Goal: Transaction & Acquisition: Book appointment/travel/reservation

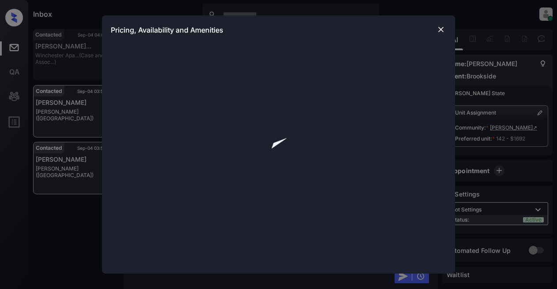
scroll to position [1251, 0]
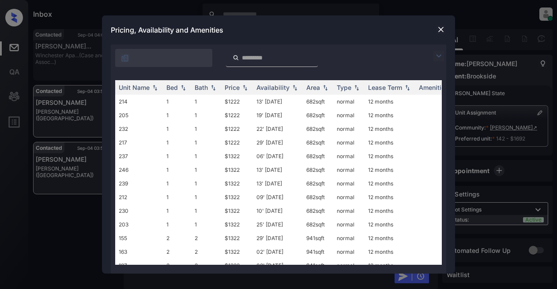
click at [439, 55] on img at bounding box center [438, 56] width 11 height 11
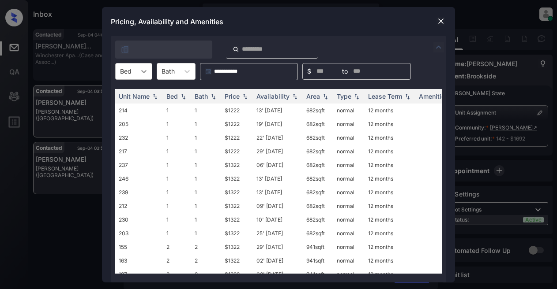
click at [145, 74] on icon at bounding box center [143, 71] width 9 height 9
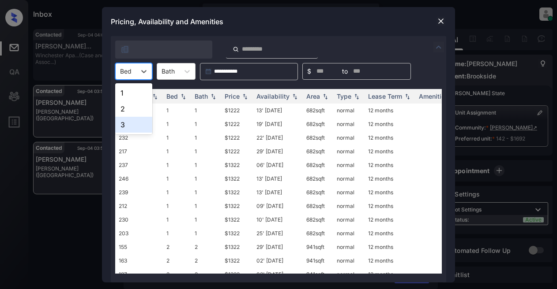
click at [124, 128] on div "3" at bounding box center [133, 125] width 37 height 16
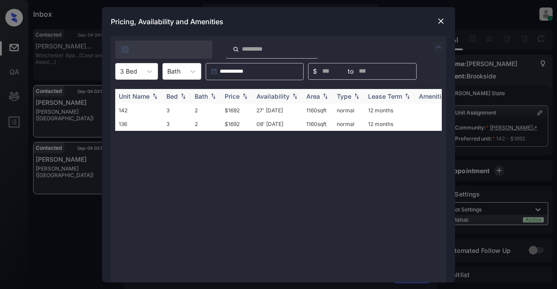
click at [202, 94] on div "Bath" at bounding box center [201, 96] width 13 height 7
click at [444, 24] on img at bounding box center [440, 21] width 9 height 9
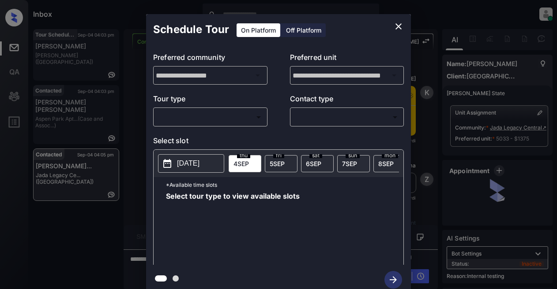
scroll to position [1380, 0]
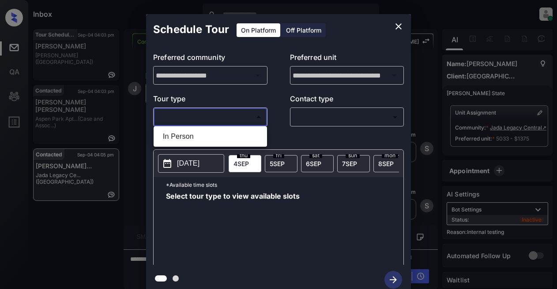
click at [204, 116] on body "Inbox Lyzzelle M. Ceralde Online Set yourself offline Set yourself on break Pro…" at bounding box center [278, 144] width 557 height 289
click at [188, 139] on li "In Person" at bounding box center [210, 137] width 109 height 16
type input "********"
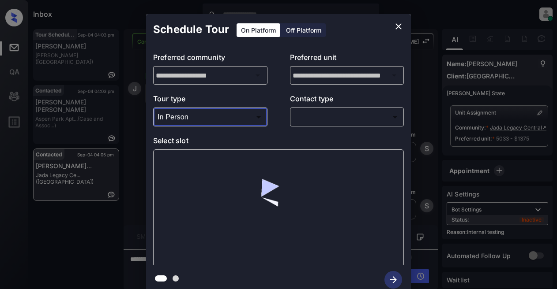
click at [305, 117] on body "Inbox Lyzzelle M. Ceralde Online Set yourself offline Set yourself on break Pro…" at bounding box center [278, 144] width 557 height 289
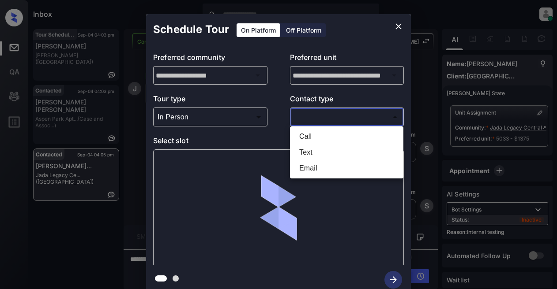
click at [311, 149] on li "Text" at bounding box center [346, 153] width 109 height 16
type input "****"
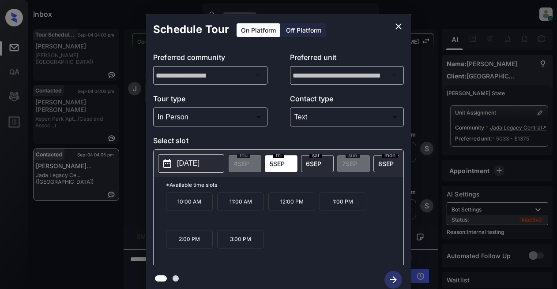
click at [199, 164] on p "2025-09-05" at bounding box center [188, 163] width 22 height 11
drag, startPoint x: 172, startPoint y: 206, endPoint x: 262, endPoint y: 254, distance: 103.2
click at [262, 254] on div "10:00 AM 11:00 AM 12:00 PM 1:00 PM 2:00 PM 3:00 PM" at bounding box center [284, 228] width 237 height 71
copy div "10:00 AM 11:00 AM 12:00 PM 1:00 PM 2:00 PM 3:00 PM"
click at [397, 26] on icon "close" at bounding box center [398, 26] width 11 height 11
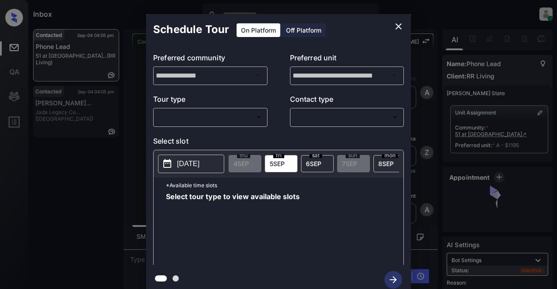
scroll to position [2411, 0]
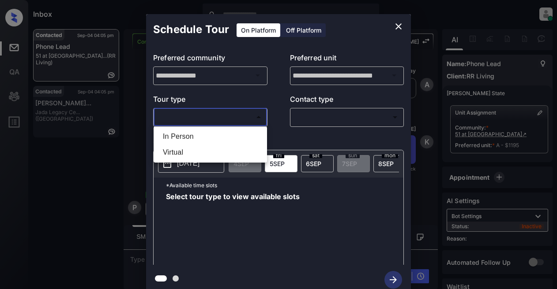
click at [205, 113] on body "Inbox Lyzzelle M. Ceralde Online Set yourself offline Set yourself on break Pro…" at bounding box center [278, 144] width 557 height 289
drag, startPoint x: 185, startPoint y: 135, endPoint x: 268, endPoint y: 114, distance: 85.6
click at [185, 135] on li "In Person" at bounding box center [210, 137] width 109 height 16
type input "********"
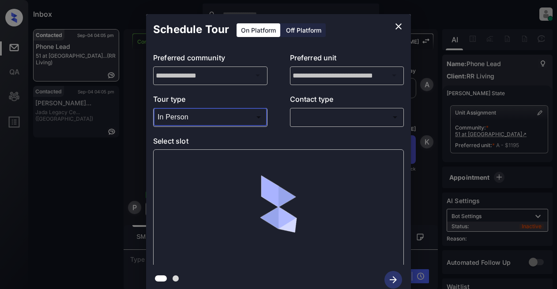
click at [312, 118] on body "Inbox Lyzzelle M. Ceralde Online Set yourself offline Set yourself on break Pro…" at bounding box center [278, 144] width 557 height 289
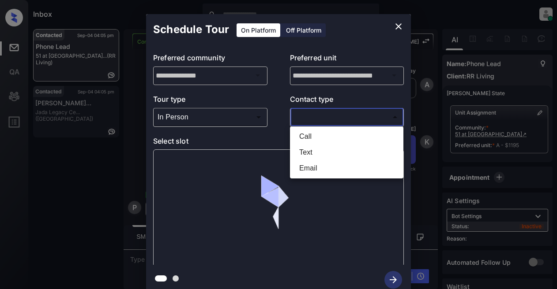
click at [309, 152] on li "Text" at bounding box center [346, 153] width 109 height 16
type input "****"
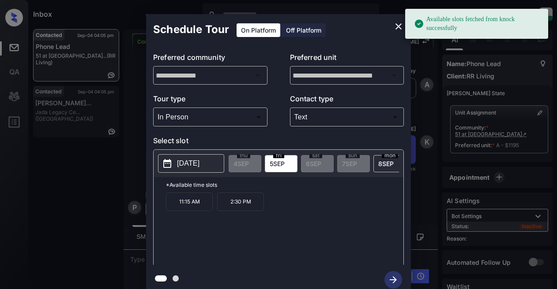
click at [199, 162] on p "2025-09-05" at bounding box center [188, 163] width 22 height 11
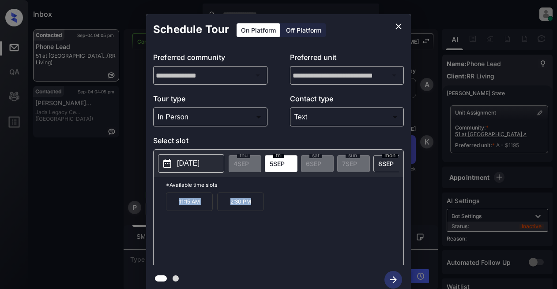
drag, startPoint x: 174, startPoint y: 204, endPoint x: 257, endPoint y: 206, distance: 82.5
click at [257, 206] on div "11:15 AM 2:30 PM" at bounding box center [284, 228] width 237 height 71
copy div "11:15 AM 2:30 PM"
click at [408, 26] on div "Schedule Tour On Platform Off Platform" at bounding box center [278, 29] width 265 height 31
click at [400, 28] on icon "close" at bounding box center [398, 26] width 6 height 6
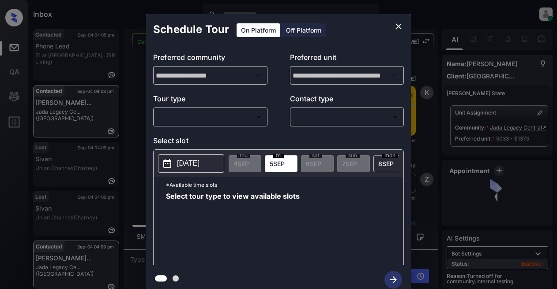
scroll to position [1684, 0]
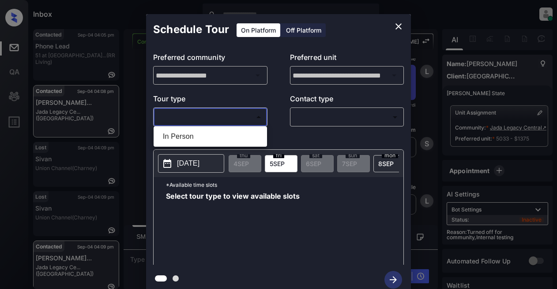
click at [209, 116] on body "Inbox Lyzzelle M. Ceralde Online Set yourself offline Set yourself on break Pro…" at bounding box center [278, 144] width 557 height 289
click at [187, 135] on li "In Person" at bounding box center [210, 137] width 109 height 16
type input "********"
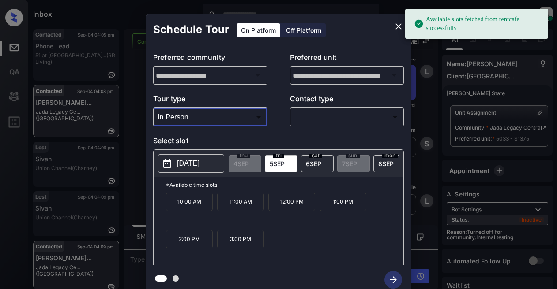
click at [358, 114] on body "Available slots fetched from rentcafe successfully Inbox Lyzzelle M. Ceralde On…" at bounding box center [278, 144] width 557 height 289
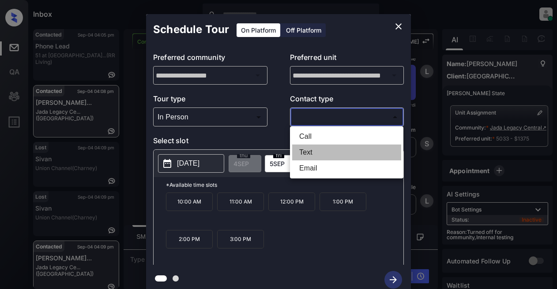
click at [307, 155] on li "Text" at bounding box center [346, 153] width 109 height 16
type input "****"
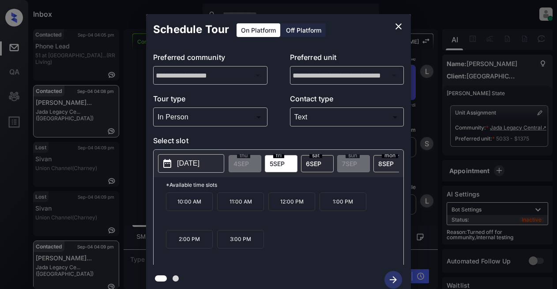
click at [196, 165] on p "2025-09-05" at bounding box center [188, 163] width 22 height 11
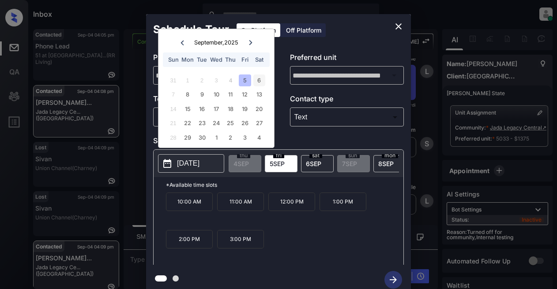
drag, startPoint x: 255, startPoint y: 83, endPoint x: 259, endPoint y: 82, distance: 4.6
click at [258, 82] on div "6" at bounding box center [259, 81] width 12 height 12
click at [400, 25] on icon "close" at bounding box center [398, 26] width 6 height 6
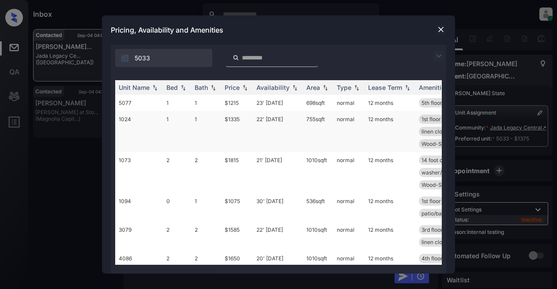
scroll to position [2687, 0]
click at [438, 54] on img at bounding box center [438, 56] width 11 height 11
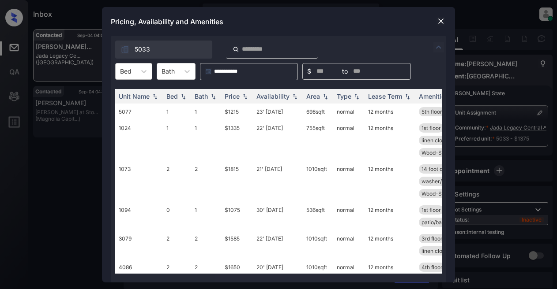
scroll to position [2745, 0]
click at [134, 95] on div "Unit Name" at bounding box center [134, 96] width 31 height 7
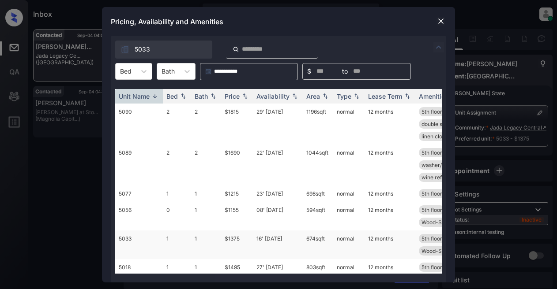
scroll to position [2859, 0]
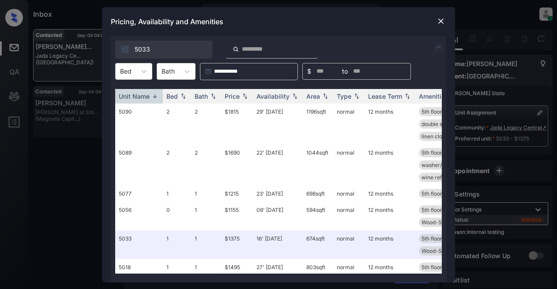
click at [440, 20] on img at bounding box center [440, 21] width 9 height 9
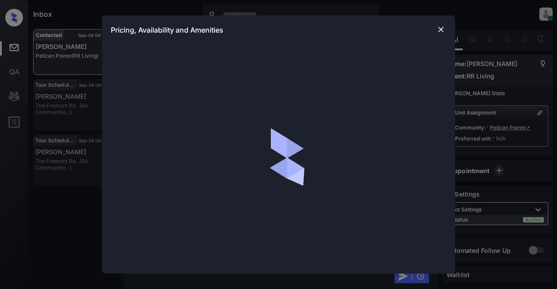
scroll to position [935, 0]
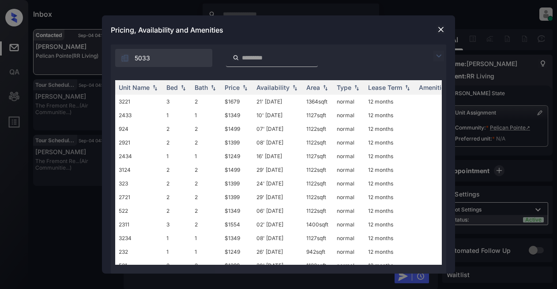
click at [439, 55] on img at bounding box center [438, 56] width 11 height 11
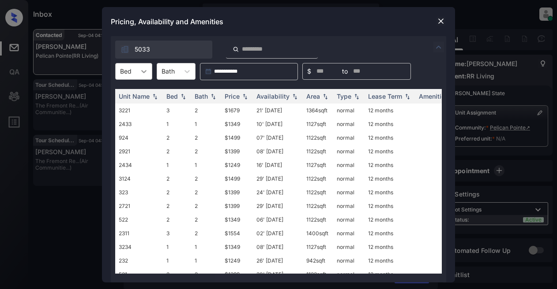
click at [151, 72] on div at bounding box center [144, 72] width 16 height 16
click at [124, 110] on div "2" at bounding box center [133, 109] width 37 height 16
click at [207, 95] on div "Bath" at bounding box center [201, 96] width 13 height 7
click at [211, 95] on img at bounding box center [213, 96] width 9 height 7
click at [240, 97] on div "Price" at bounding box center [232, 96] width 15 height 7
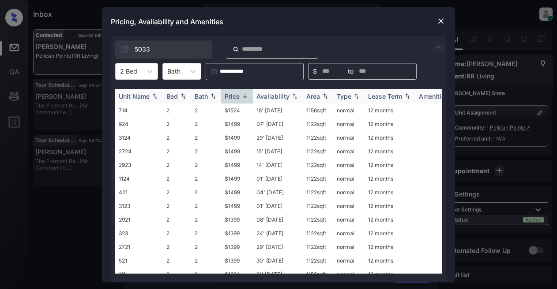
click at [240, 97] on div "Price" at bounding box center [232, 96] width 15 height 7
click at [232, 112] on td "$1349" at bounding box center [237, 111] width 32 height 14
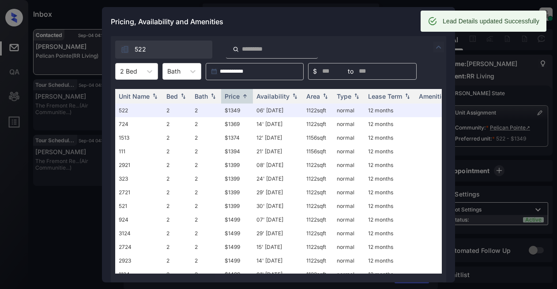
click at [377, 37] on div "522" at bounding box center [278, 47] width 335 height 22
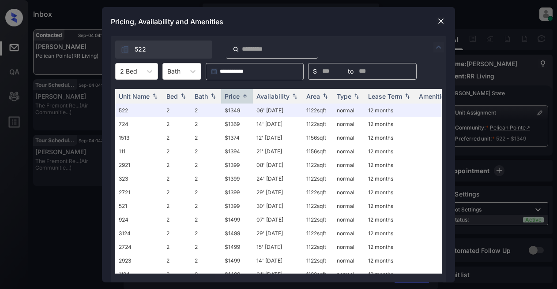
click at [374, 24] on div "Pricing, Availability and Amenities" at bounding box center [278, 21] width 353 height 29
click at [443, 22] on img at bounding box center [440, 21] width 9 height 9
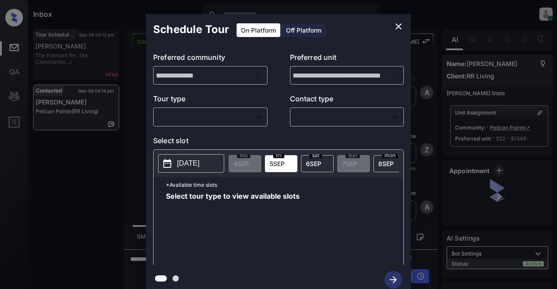
scroll to position [727, 0]
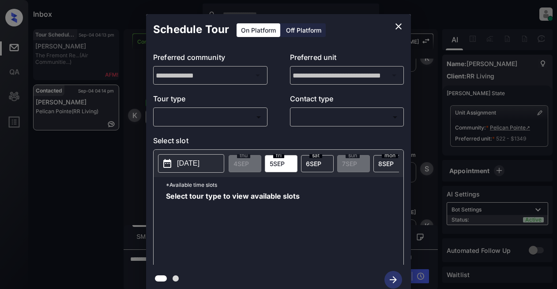
click at [208, 117] on body "Inbox Lyzzelle [PERSON_NAME] Online Set yourself offline Set yourself on break …" at bounding box center [278, 144] width 557 height 289
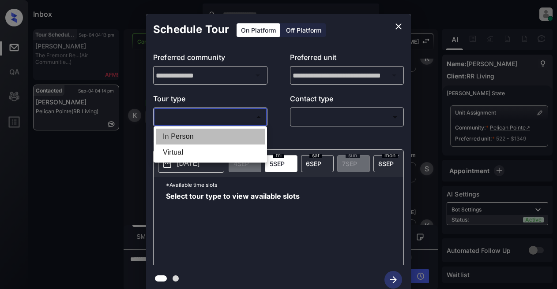
drag, startPoint x: 181, startPoint y: 138, endPoint x: 299, endPoint y: 122, distance: 118.5
click at [187, 138] on li "In Person" at bounding box center [210, 137] width 109 height 16
type input "********"
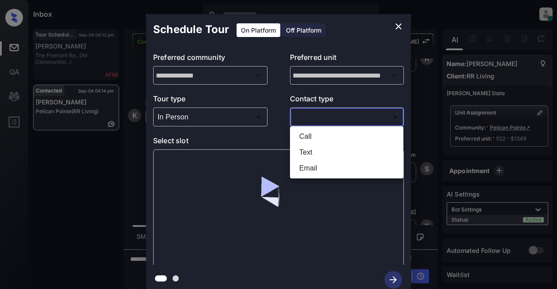
click at [354, 111] on body "Inbox Lyzzelle [PERSON_NAME] Online Set yourself offline Set yourself on break …" at bounding box center [278, 144] width 557 height 289
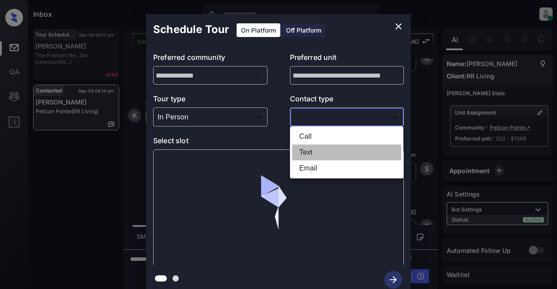
click at [299, 148] on li "Text" at bounding box center [346, 153] width 109 height 16
type input "****"
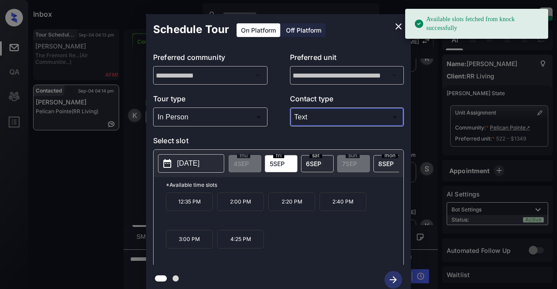
click at [198, 167] on p "[DATE]" at bounding box center [188, 163] width 22 height 11
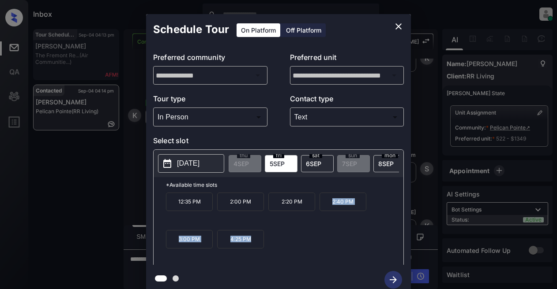
drag, startPoint x: 328, startPoint y: 206, endPoint x: 269, endPoint y: 258, distance: 78.4
click at [269, 258] on div "12:35 PM 2:00 PM 2:20 PM 2:40 PM 3:00 PM 4:25 PM" at bounding box center [284, 228] width 237 height 71
copy div "2:40 PM 3:00 PM 4:25 PM"
click at [399, 27] on icon "close" at bounding box center [398, 26] width 6 height 6
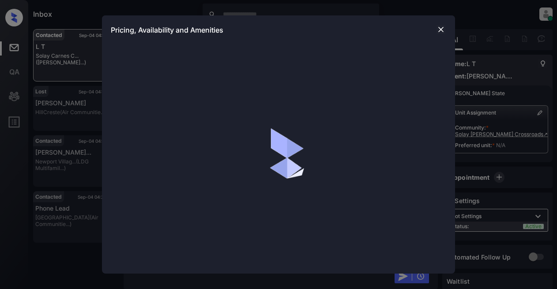
scroll to position [399, 0]
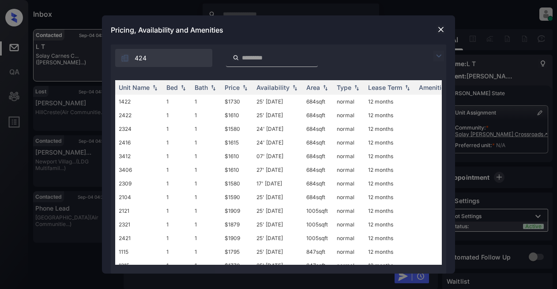
click at [434, 57] on img at bounding box center [438, 56] width 11 height 11
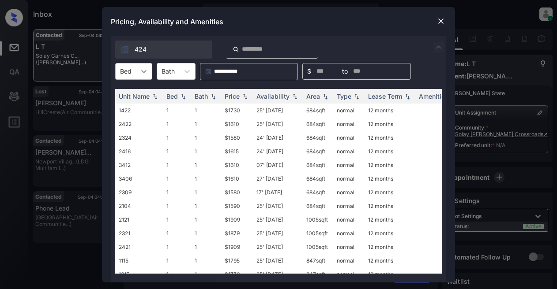
click at [146, 73] on icon at bounding box center [143, 71] width 9 height 9
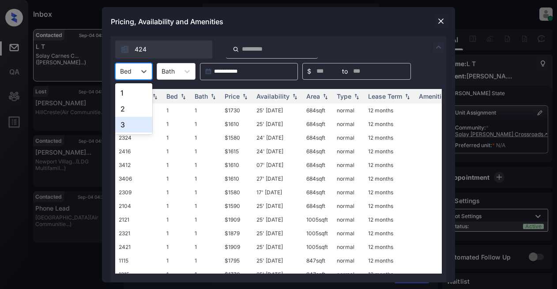
click at [135, 122] on div "3" at bounding box center [133, 125] width 37 height 16
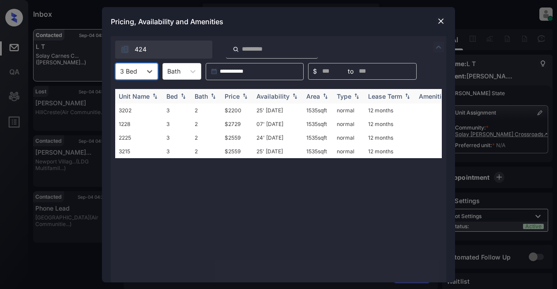
click at [206, 96] on div "Bath" at bounding box center [201, 96] width 13 height 7
click at [235, 99] on div "Price" at bounding box center [232, 96] width 15 height 7
click at [236, 109] on td "$2200" at bounding box center [237, 111] width 32 height 14
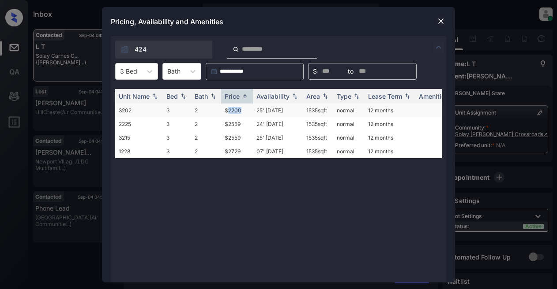
click at [236, 109] on td "$2200" at bounding box center [237, 111] width 32 height 14
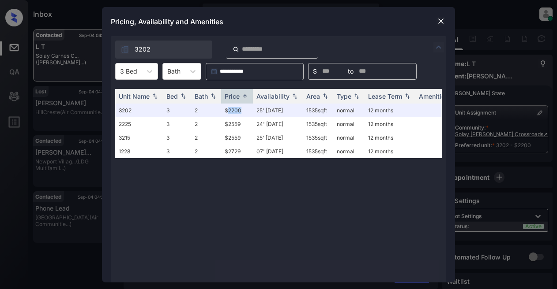
click at [440, 19] on img at bounding box center [440, 21] width 9 height 9
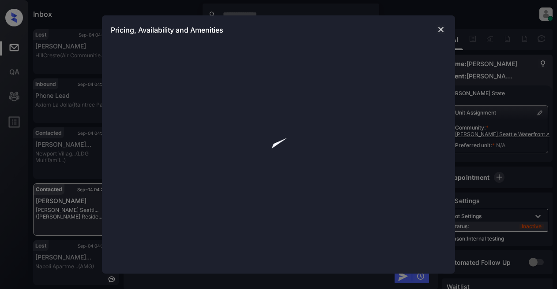
scroll to position [1166, 0]
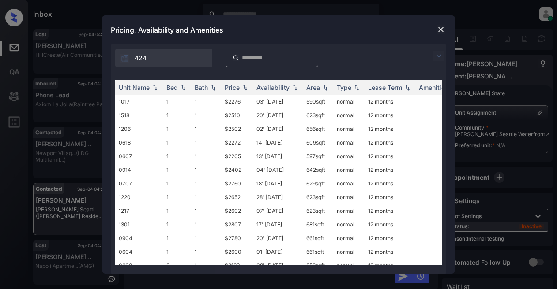
click at [440, 59] on img at bounding box center [438, 56] width 11 height 11
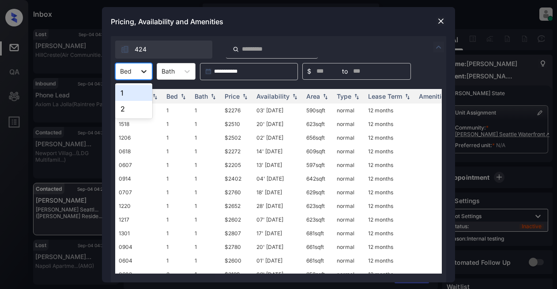
click at [148, 72] on div at bounding box center [144, 72] width 16 height 16
click at [127, 109] on div "2" at bounding box center [133, 109] width 37 height 16
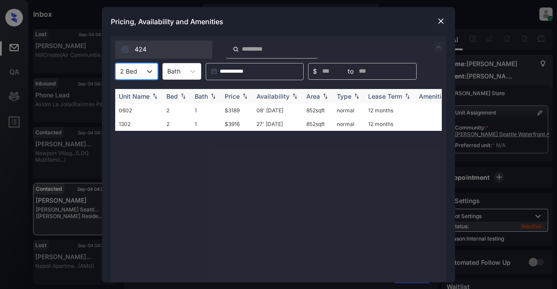
click at [228, 94] on div "Price" at bounding box center [232, 96] width 15 height 7
click at [232, 109] on td "$3189" at bounding box center [237, 111] width 32 height 14
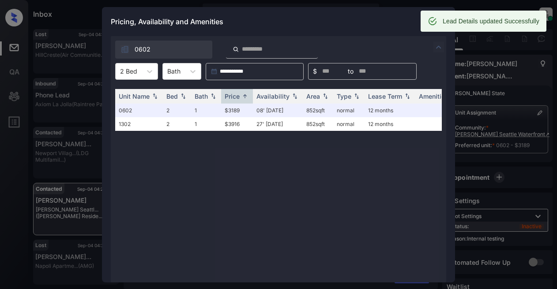
click at [390, 26] on div "Pricing, Availability and Amenities" at bounding box center [278, 21] width 353 height 29
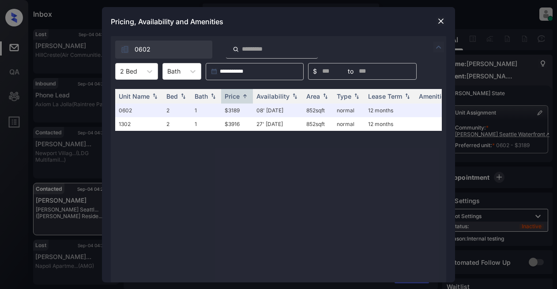
click at [439, 20] on img at bounding box center [440, 21] width 9 height 9
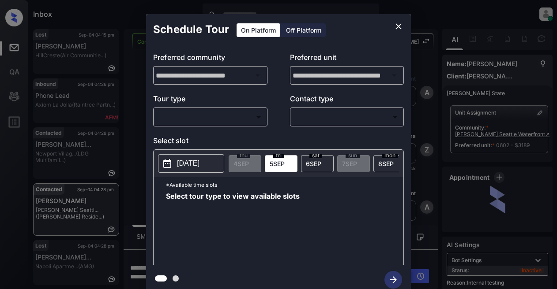
scroll to position [1296, 0]
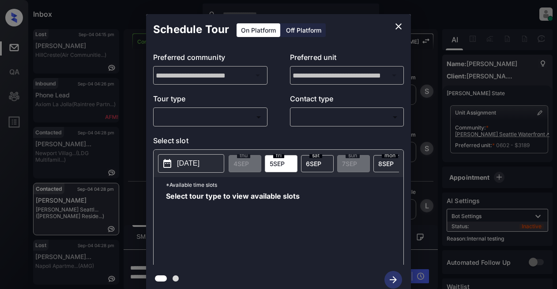
click at [220, 120] on body "Inbox Lyzzelle M. Ceralde Online Set yourself offline Set yourself on break Pro…" at bounding box center [278, 144] width 557 height 289
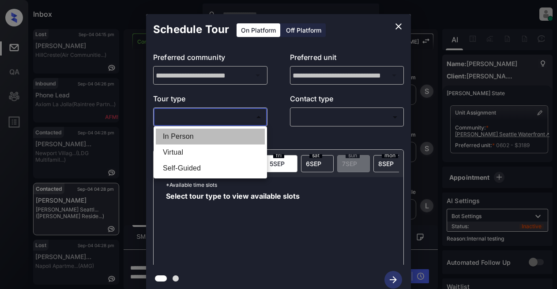
click at [192, 135] on li "In Person" at bounding box center [210, 137] width 109 height 16
type input "********"
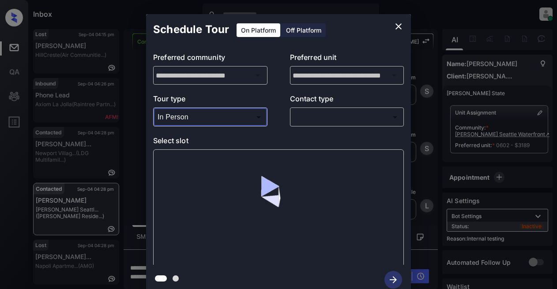
click at [300, 114] on body "Inbox Lyzzelle M. Ceralde Online Set yourself offline Set yourself on break Pro…" at bounding box center [278, 144] width 557 height 289
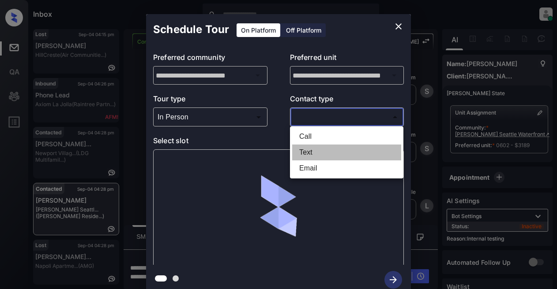
click at [313, 152] on li "Text" at bounding box center [346, 153] width 109 height 16
type input "****"
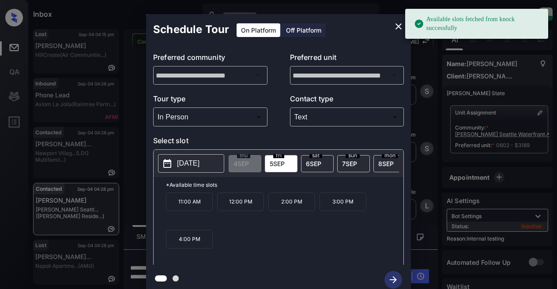
click at [199, 166] on p "[DATE]" at bounding box center [188, 163] width 22 height 11
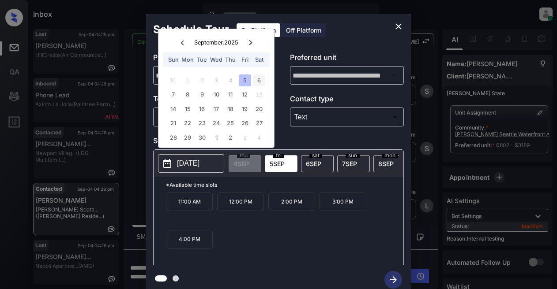
click at [258, 81] on div "6" at bounding box center [259, 81] width 12 height 12
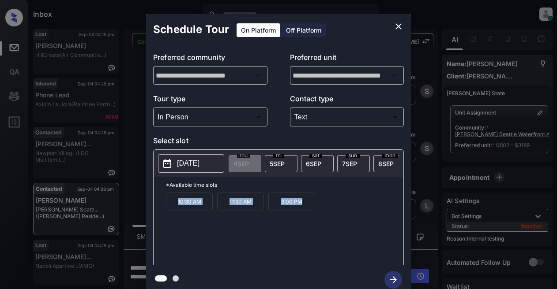
drag, startPoint x: 174, startPoint y: 204, endPoint x: 295, endPoint y: 210, distance: 121.4
click at [318, 216] on div "10:30 AM 11:30 AM 3:00 PM" at bounding box center [284, 228] width 237 height 71
copy div "10:30 AM 11:30 AM 3:00 PM"
click at [399, 26] on icon "close" at bounding box center [398, 26] width 6 height 6
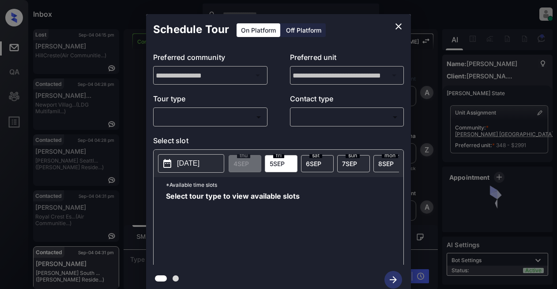
scroll to position [1957, 0]
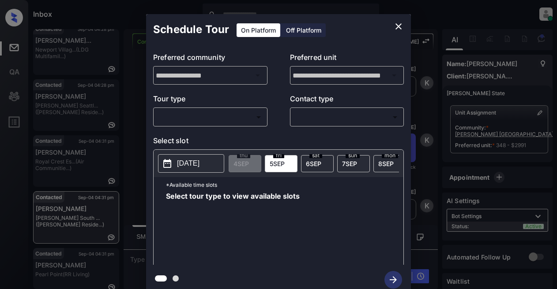
click at [227, 119] on body "Inbox Lyzzelle [PERSON_NAME] Online Set yourself offline Set yourself on break …" at bounding box center [278, 144] width 557 height 289
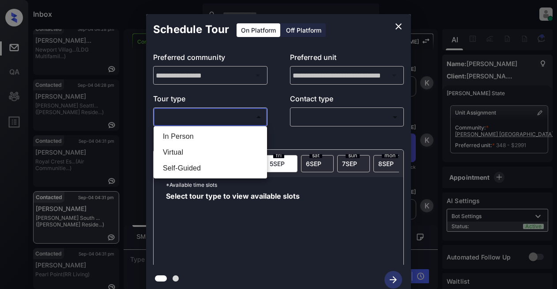
click at [210, 134] on li "In Person" at bounding box center [210, 137] width 109 height 16
type input "********"
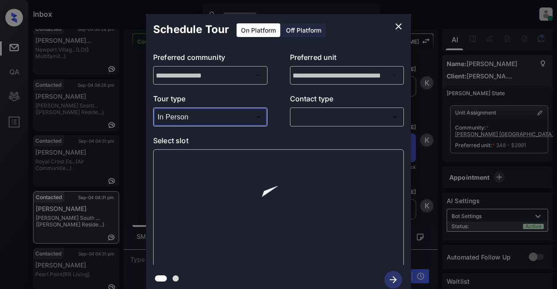
click at [322, 112] on body "Inbox Lyzzelle [PERSON_NAME] Online Set yourself offline Set yourself on break …" at bounding box center [278, 144] width 557 height 289
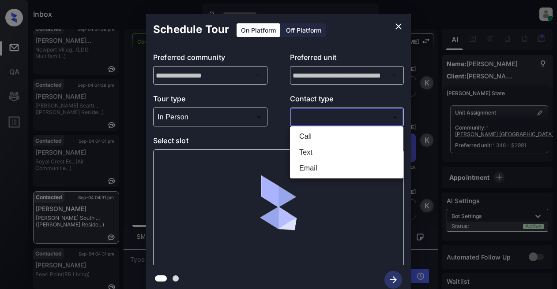
click at [310, 154] on li "Text" at bounding box center [346, 153] width 109 height 16
type input "****"
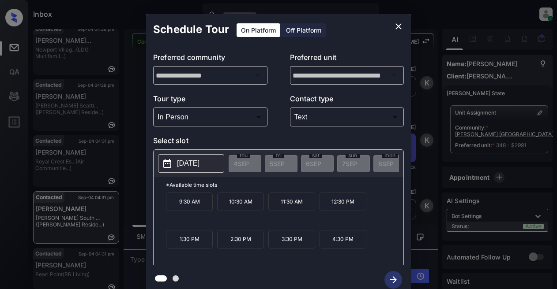
click at [194, 164] on p "[DATE]" at bounding box center [188, 163] width 22 height 11
click at [400, 25] on icon "close" at bounding box center [398, 26] width 6 height 6
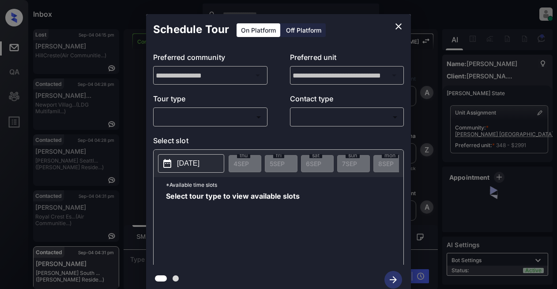
scroll to position [1957, 0]
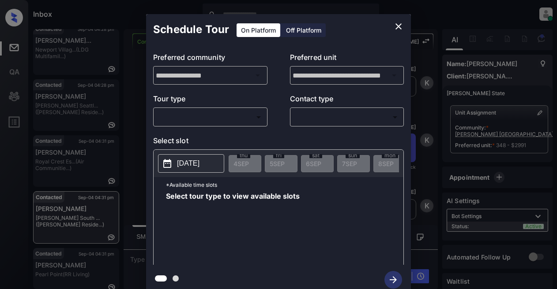
click at [231, 115] on body "Inbox Lyzzelle M. Ceralde Online Set yourself offline Set yourself on break Pro…" at bounding box center [278, 144] width 557 height 289
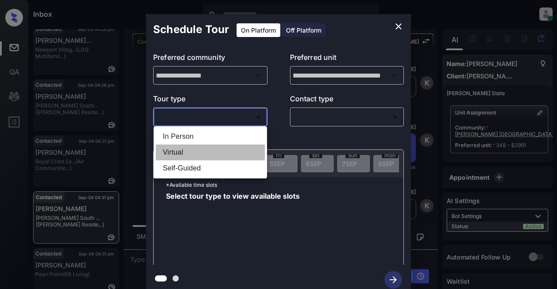
click at [192, 155] on li "Virtual" at bounding box center [210, 153] width 109 height 16
type input "*******"
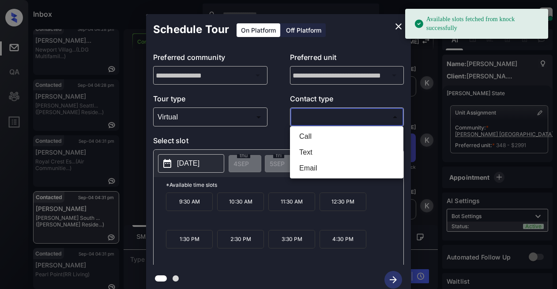
click at [308, 114] on body "Available slots fetched from knock successfully Inbox Lyzzelle M. Ceralde Onlin…" at bounding box center [278, 144] width 557 height 289
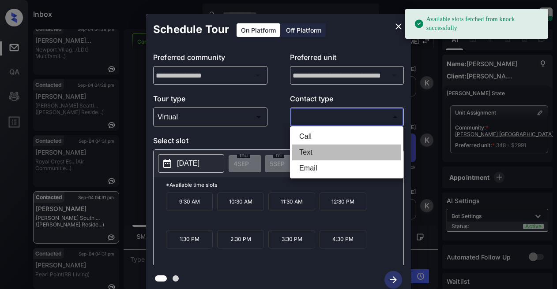
drag, startPoint x: 312, startPoint y: 155, endPoint x: 316, endPoint y: 151, distance: 5.6
click at [313, 155] on li "Text" at bounding box center [346, 153] width 109 height 16
type input "****"
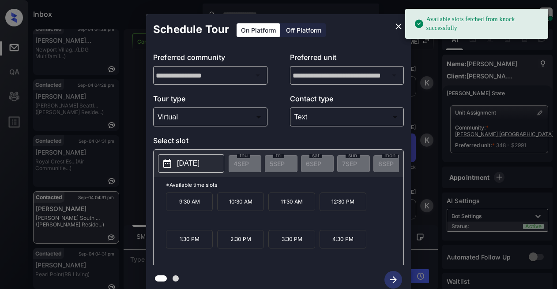
click at [199, 164] on p "[DATE]" at bounding box center [188, 163] width 22 height 11
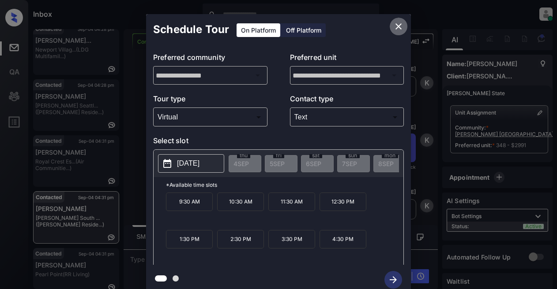
click at [398, 27] on icon "close" at bounding box center [398, 26] width 6 height 6
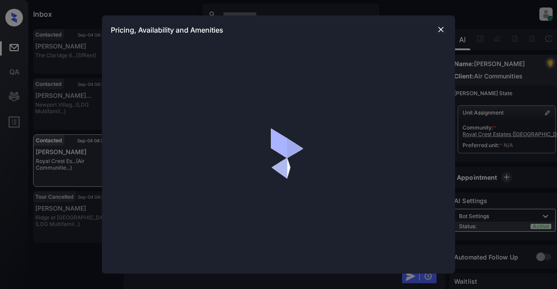
scroll to position [1239, 0]
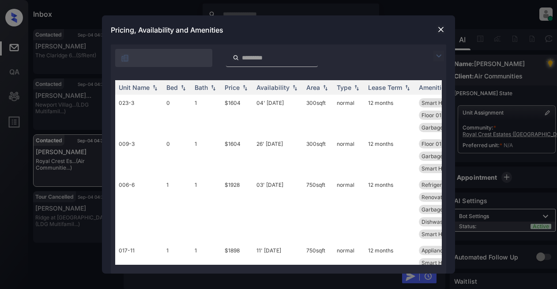
click at [434, 58] on img at bounding box center [438, 56] width 11 height 11
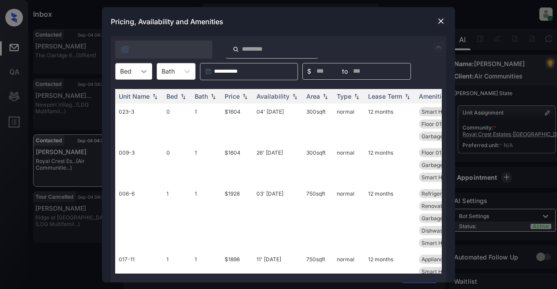
click at [145, 75] on icon at bounding box center [143, 71] width 9 height 9
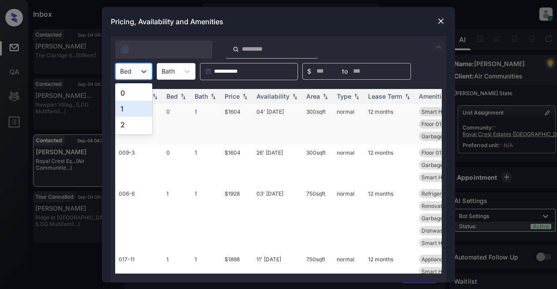
click at [123, 105] on div "1" at bounding box center [133, 109] width 37 height 16
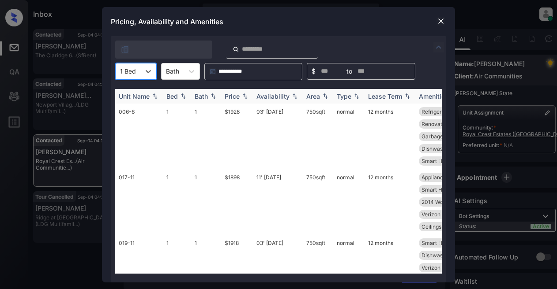
click at [239, 97] on div "Price" at bounding box center [232, 96] width 15 height 7
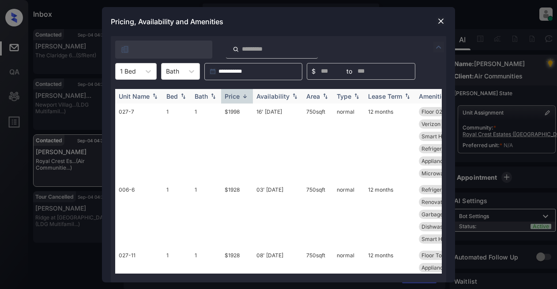
click at [239, 97] on div "Price" at bounding box center [232, 96] width 15 height 7
click at [230, 112] on td "$1888" at bounding box center [237, 143] width 32 height 78
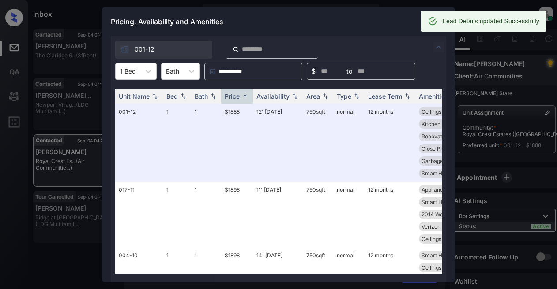
click at [378, 27] on div "Pricing, Availability and Amenities" at bounding box center [278, 21] width 353 height 29
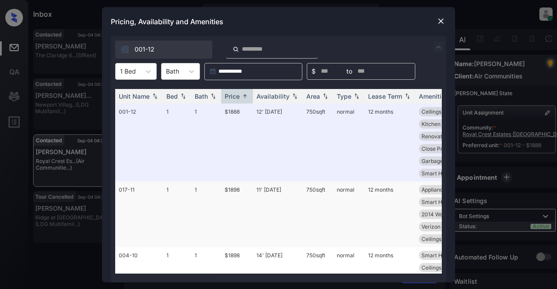
click at [231, 190] on td "$1898" at bounding box center [237, 215] width 32 height 66
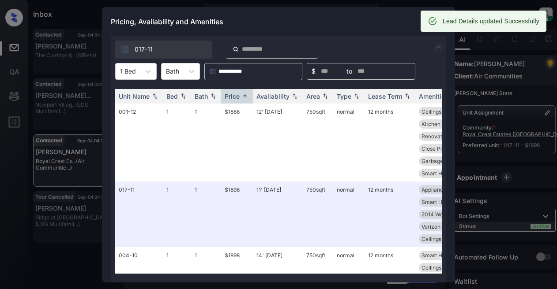
click at [382, 26] on div "Pricing, Availability and Amenities" at bounding box center [278, 21] width 353 height 29
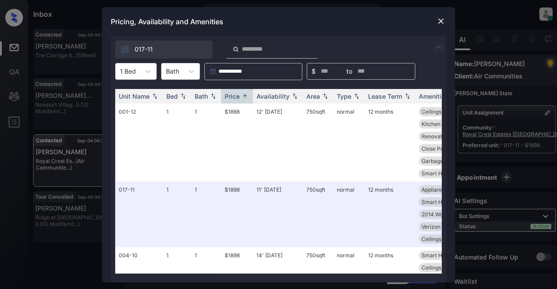
click at [439, 20] on img at bounding box center [440, 21] width 9 height 9
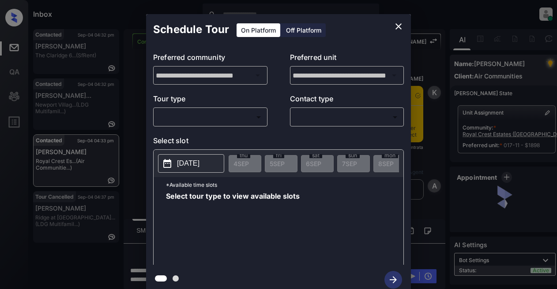
scroll to position [1663, 0]
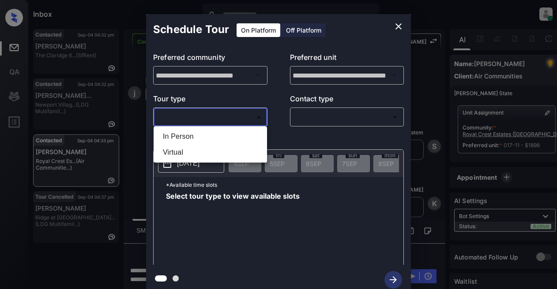
click at [175, 118] on body "Inbox Lyzzelle M. Ceralde Online Set yourself offline Set yourself on break Pro…" at bounding box center [278, 144] width 557 height 289
click at [172, 155] on li "Virtual" at bounding box center [210, 153] width 109 height 16
type input "*******"
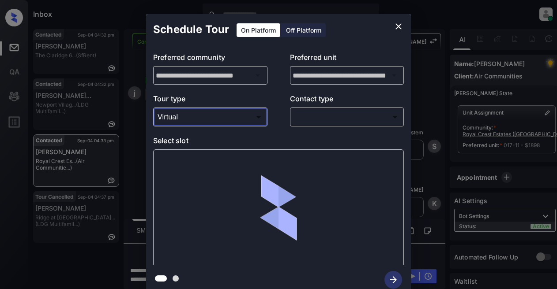
click at [303, 116] on body "Inbox Lyzzelle M. Ceralde Online Set yourself offline Set yourself on break Pro…" at bounding box center [278, 144] width 557 height 289
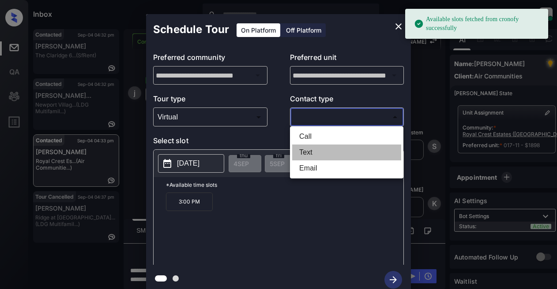
click at [309, 154] on li "Text" at bounding box center [346, 153] width 109 height 16
type input "****"
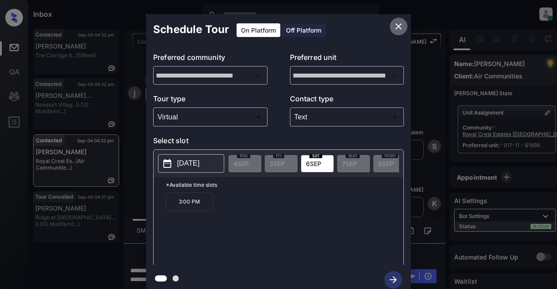
click at [397, 29] on icon "close" at bounding box center [398, 26] width 11 height 11
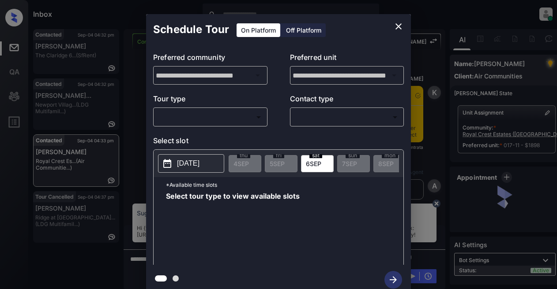
scroll to position [1795, 0]
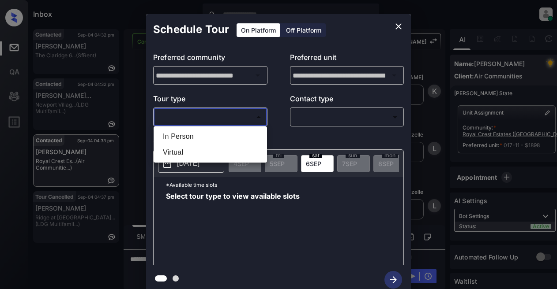
click at [237, 121] on body "Inbox Lyzzelle M. Ceralde Online Set yourself offline Set yourself on break Pro…" at bounding box center [278, 144] width 557 height 289
drag, startPoint x: 183, startPoint y: 152, endPoint x: 237, endPoint y: 140, distance: 54.7
click at [193, 151] on li "Virtual" at bounding box center [210, 153] width 109 height 16
type input "*******"
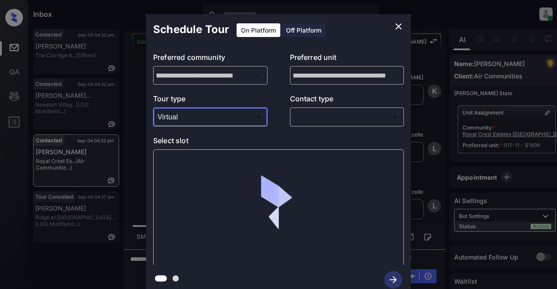
click at [307, 110] on body "Inbox Lyzzelle M. Ceralde Online Set yourself offline Set yourself on break Pro…" at bounding box center [278, 144] width 557 height 289
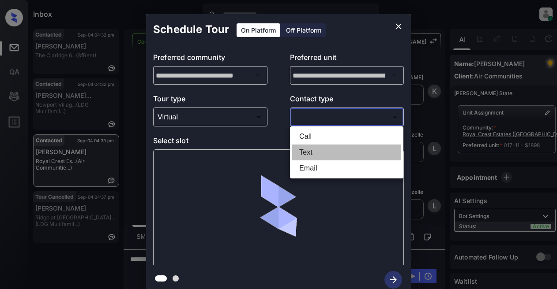
click at [313, 152] on li "Text" at bounding box center [346, 153] width 109 height 16
type input "****"
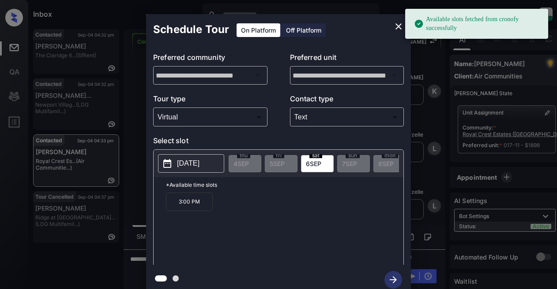
click at [170, 170] on button "2025-09-06" at bounding box center [191, 163] width 66 height 19
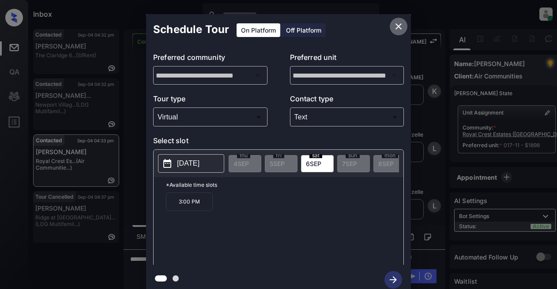
click at [399, 23] on icon "close" at bounding box center [398, 26] width 11 height 11
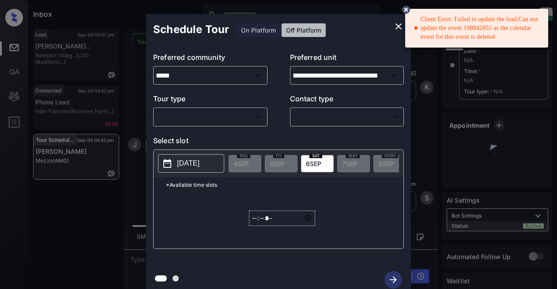
scroll to position [244, 0]
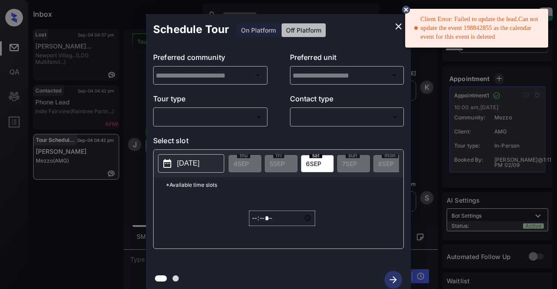
type input "*****"
type input "**********"
click at [258, 32] on div "Schedule Tour On Platform Off Platform" at bounding box center [278, 29] width 265 height 31
click at [404, 8] on icon at bounding box center [406, 10] width 8 height 8
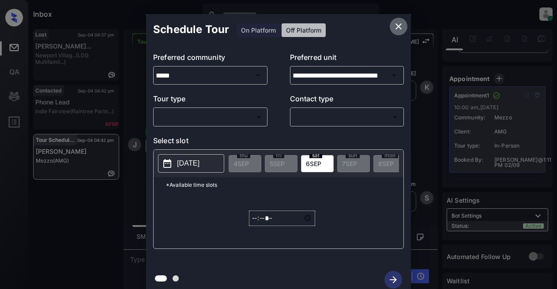
click at [396, 22] on icon "close" at bounding box center [398, 26] width 11 height 11
